Goal: Task Accomplishment & Management: Use online tool/utility

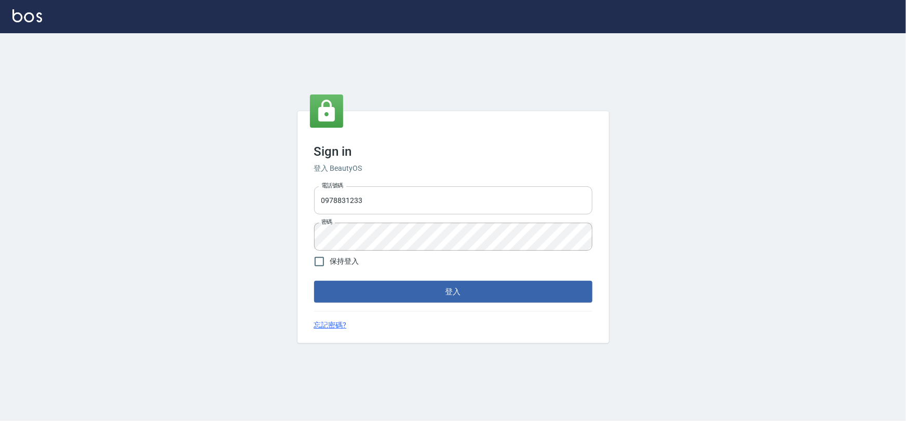
click at [384, 198] on input "0978831233" at bounding box center [453, 200] width 278 height 28
type input "0975575780"
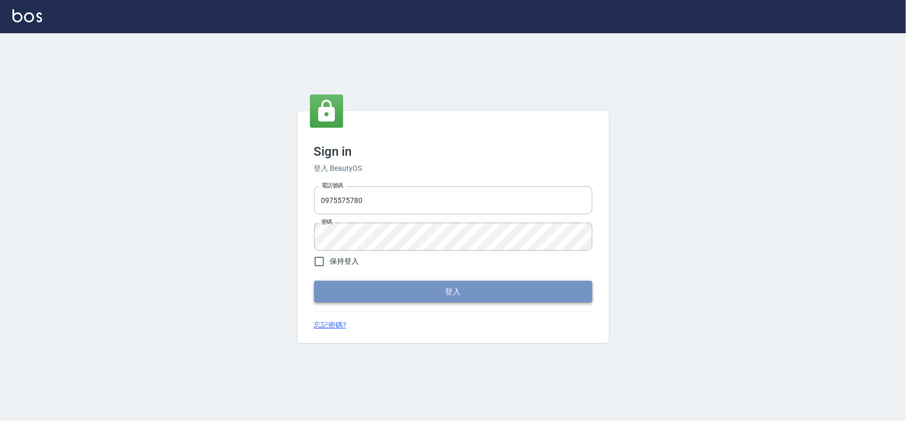
click at [445, 290] on button "登入" at bounding box center [453, 292] width 278 height 22
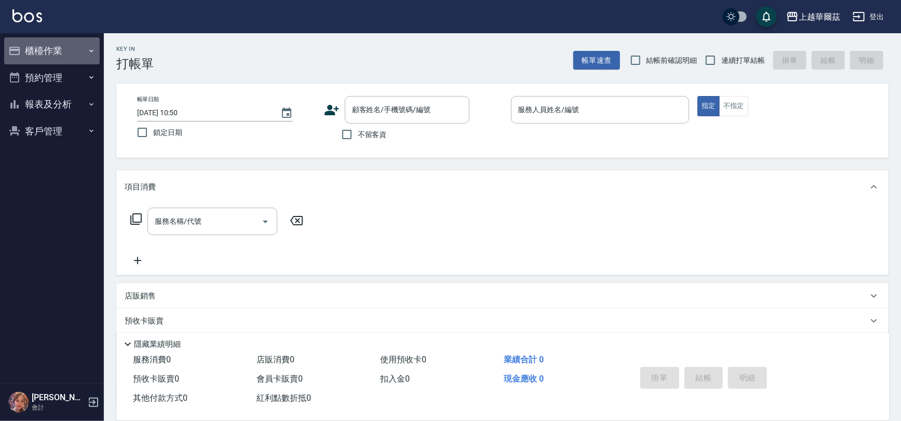
click at [51, 48] on button "櫃檯作業" at bounding box center [52, 50] width 96 height 27
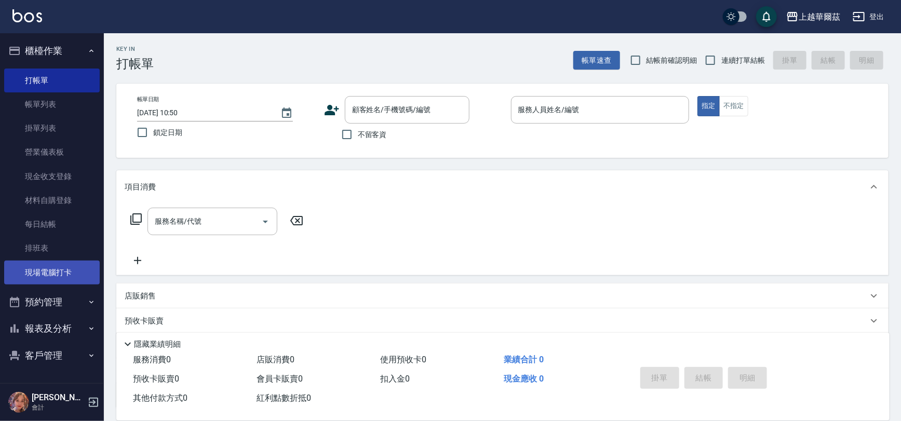
click at [42, 271] on link "現場電腦打卡" at bounding box center [52, 273] width 96 height 24
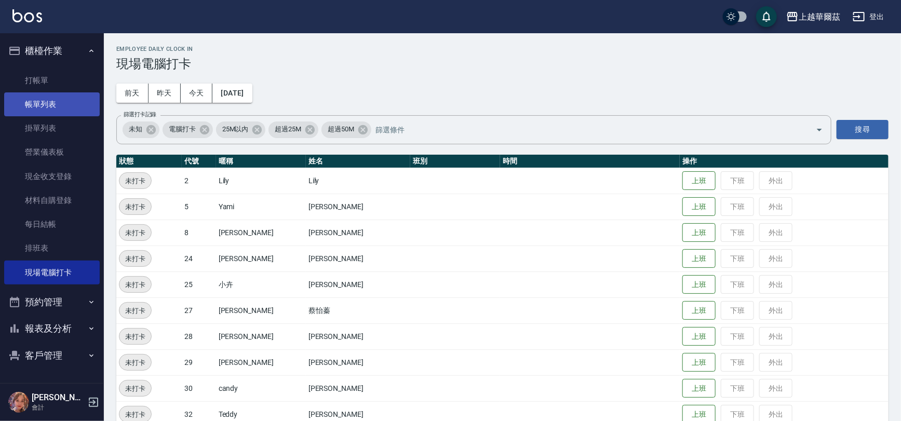
click at [70, 100] on link "帳單列表" at bounding box center [52, 104] width 96 height 24
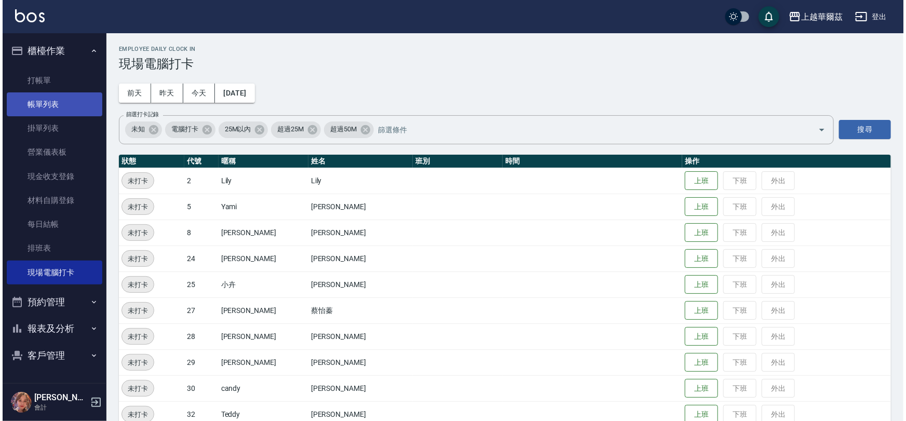
click button "昨天"
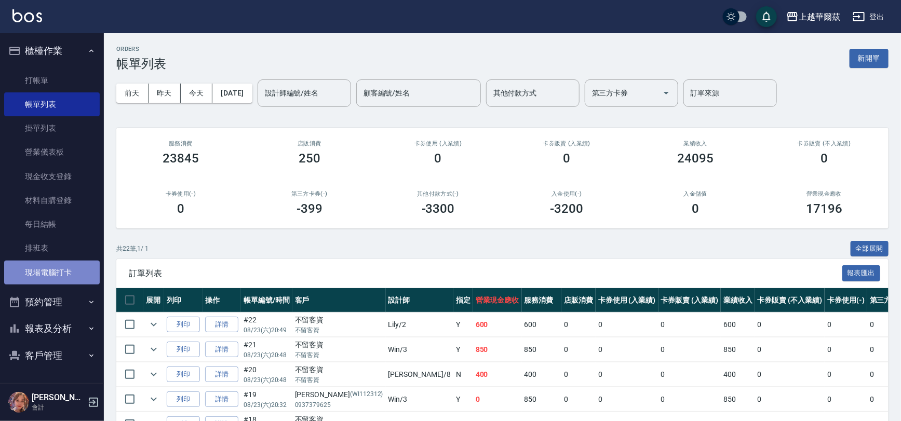
click at [55, 272] on link "現場電腦打卡" at bounding box center [52, 273] width 96 height 24
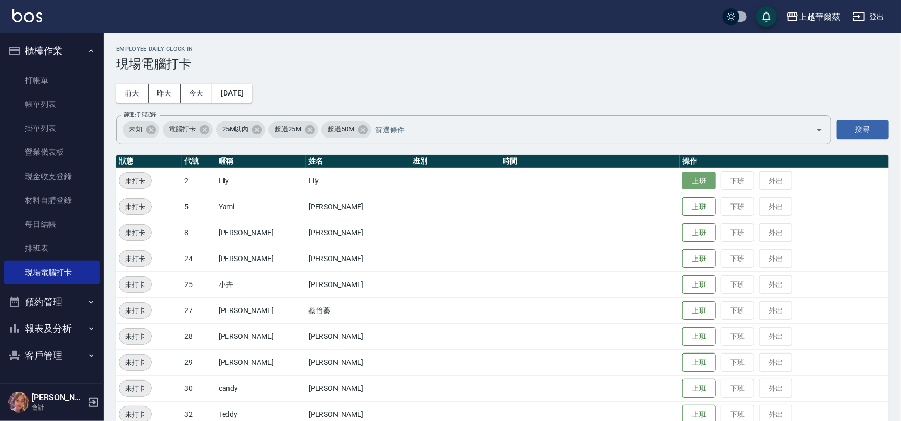
click at [692, 183] on button "上班" at bounding box center [698, 181] width 33 height 18
